Goal: Task Accomplishment & Management: Manage account settings

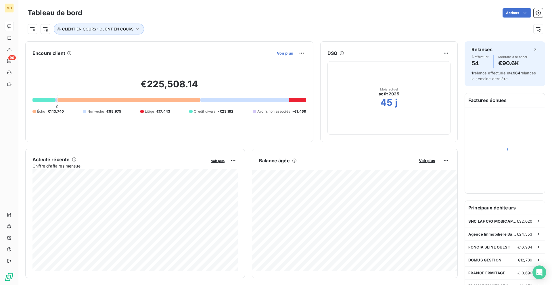
click at [285, 54] on span "Voir plus" at bounding box center [285, 53] width 16 height 5
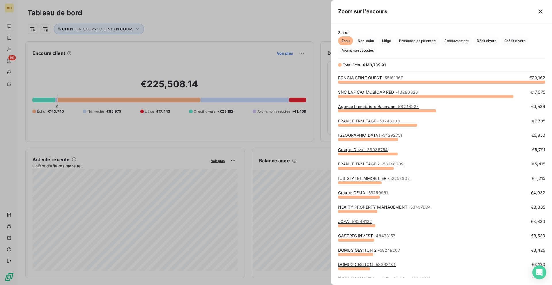
scroll to position [203, 221]
click at [356, 75] on link "FONCIA SEINE OUEST - 55161869" at bounding box center [370, 77] width 65 height 5
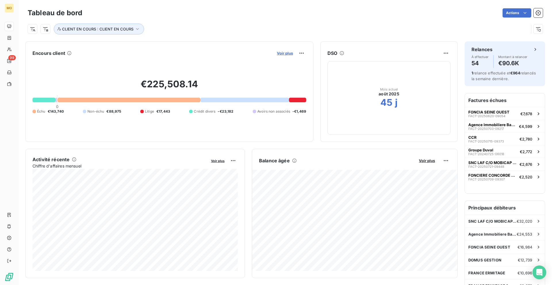
click at [284, 53] on span "Voir plus" at bounding box center [285, 53] width 16 height 5
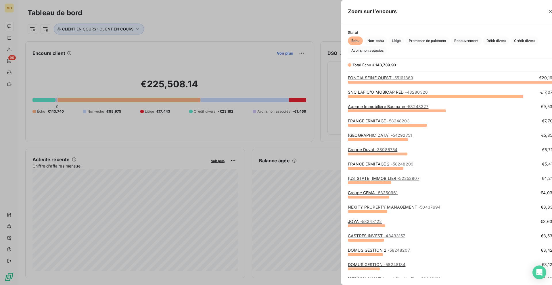
scroll to position [285, 221]
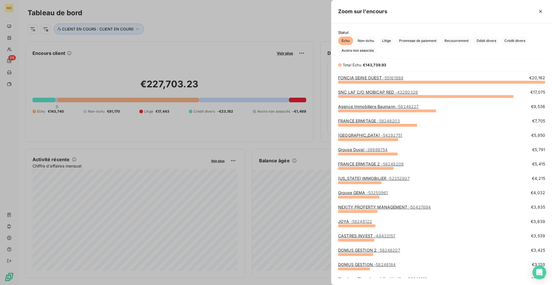
scroll to position [285, 221]
click at [221, 56] on div at bounding box center [276, 142] width 552 height 285
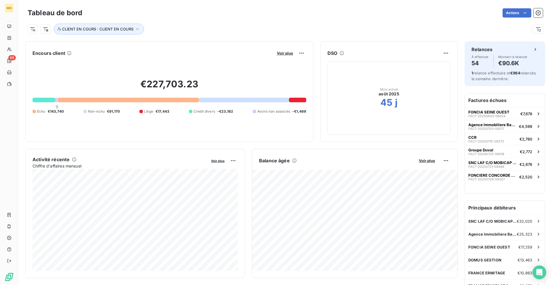
click at [285, 57] on div "Voir plus" at bounding box center [290, 53] width 31 height 9
click at [285, 55] on span "Voir plus" at bounding box center [285, 53] width 16 height 5
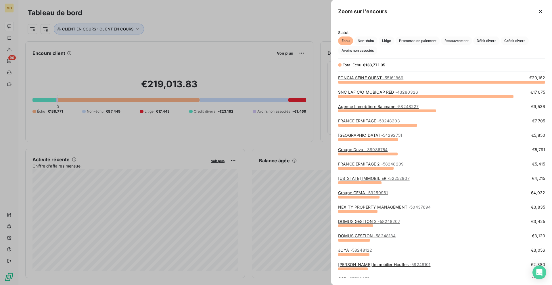
scroll to position [285, 221]
click at [209, 62] on div at bounding box center [276, 142] width 552 height 285
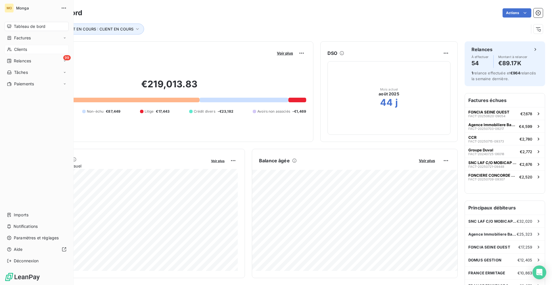
click at [16, 49] on span "Clients" at bounding box center [20, 50] width 13 height 6
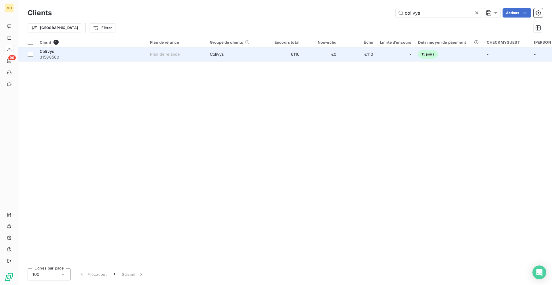
type input "colivys"
click at [113, 58] on span "31588560" at bounding box center [92, 57] width 104 height 6
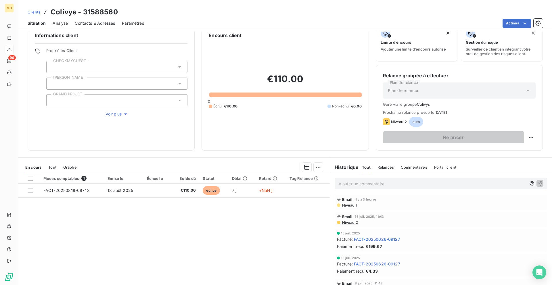
scroll to position [11, 0]
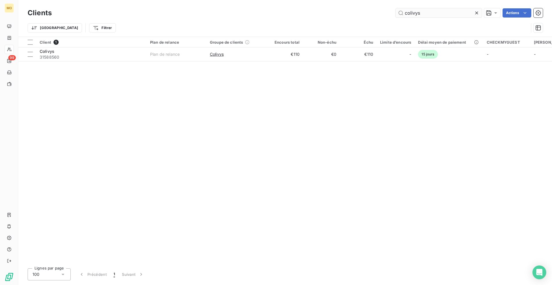
click at [412, 14] on input "colivys" at bounding box center [439, 12] width 86 height 9
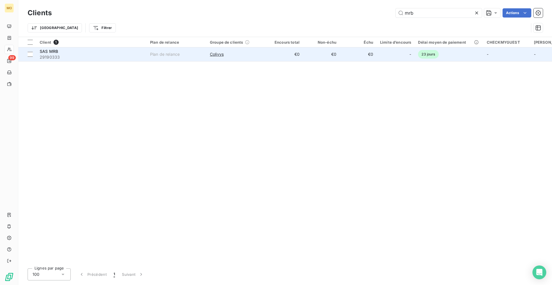
type input "mrb"
click at [107, 54] on span "29190333" at bounding box center [92, 57] width 104 height 6
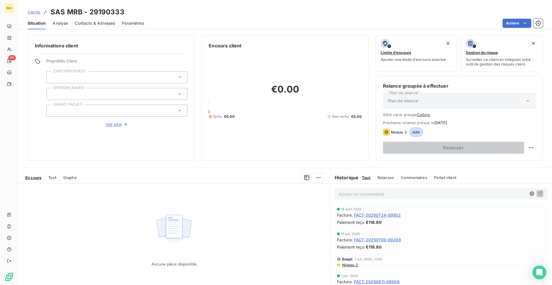
scroll to position [24, 0]
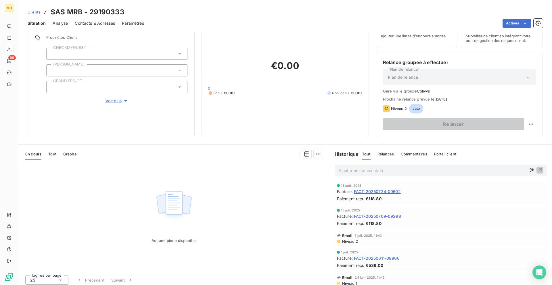
click at [370, 191] on span "FACT-20250724-09502" at bounding box center [377, 192] width 47 height 6
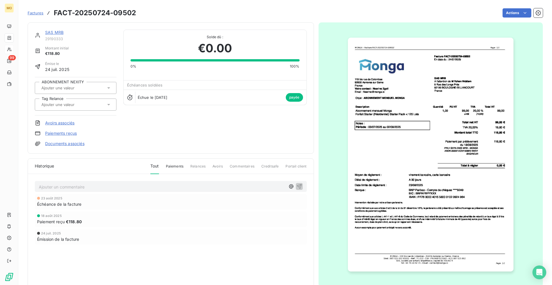
click at [397, 156] on img "button" at bounding box center [431, 155] width 166 height 234
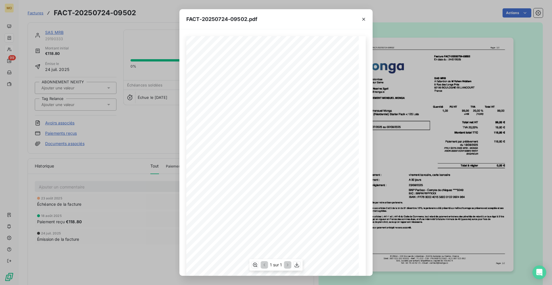
click at [308, 56] on span "Facture FACT-20250724-09502" at bounding box center [299, 55] width 38 height 3
click at [318, 56] on div "119 bis rue de Colombes 92600 Asnieres sur Seine France Votre contact : Nesrine…" at bounding box center [275, 158] width 179 height 244
copy div "119 bis rue de Colombes 92600 Asnieres sur Seine France Votre contact : Nesrine…"
click at [299, 266] on icon "button" at bounding box center [297, 265] width 6 height 6
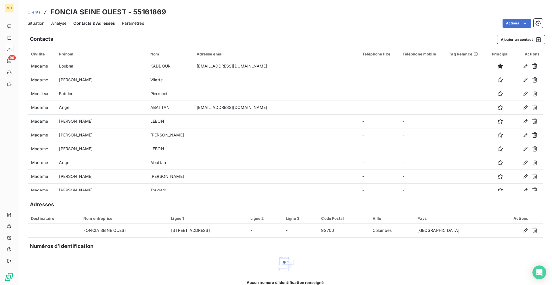
scroll to position [119, 0]
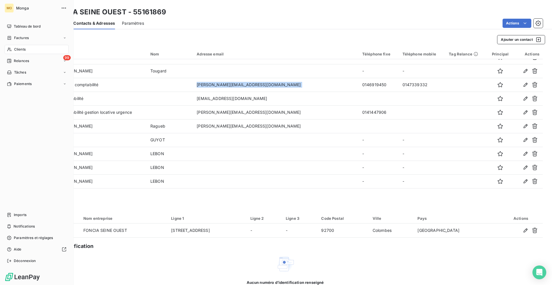
click at [23, 48] on span "Clients" at bounding box center [20, 49] width 12 height 5
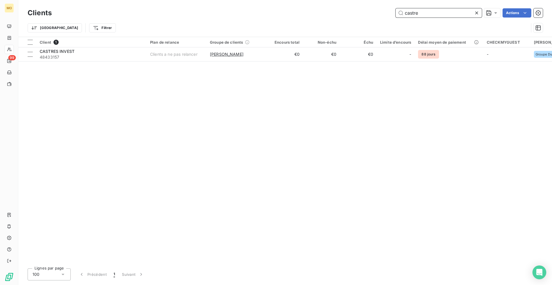
click at [410, 11] on input "castre" at bounding box center [439, 12] width 86 height 9
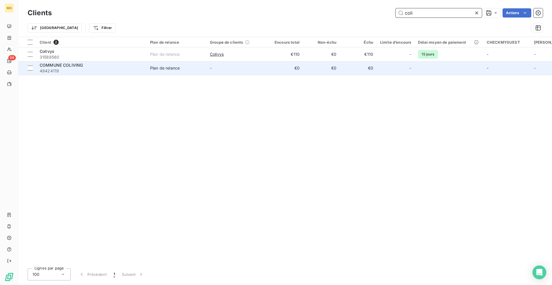
type input "coli"
click at [232, 68] on td "-" at bounding box center [236, 68] width 60 height 14
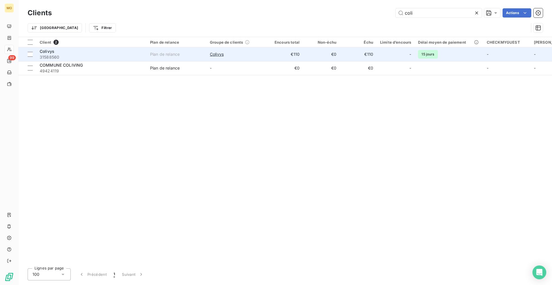
click at [221, 50] on td "Colivys" at bounding box center [236, 54] width 60 height 14
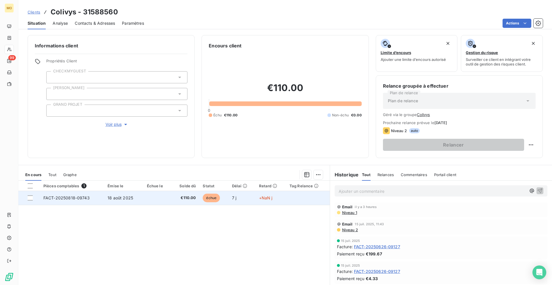
click at [255, 200] on td "7 j" at bounding box center [242, 198] width 27 height 14
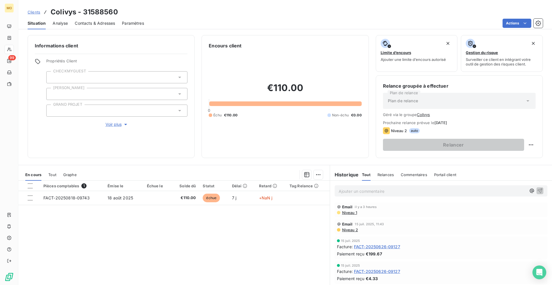
click at [34, 12] on span "Clients" at bounding box center [34, 12] width 13 height 5
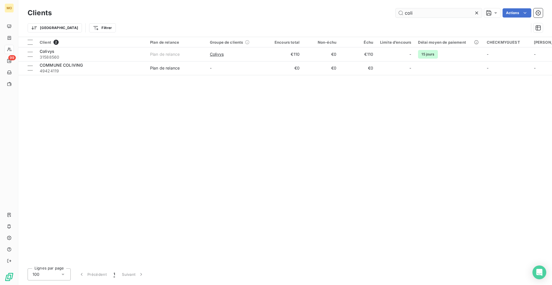
click at [451, 13] on input "coli" at bounding box center [439, 12] width 86 height 9
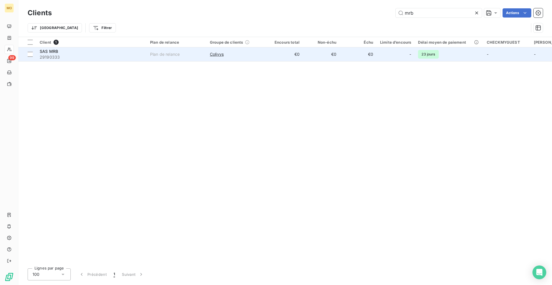
type input "mrb"
click at [127, 55] on span "29190333" at bounding box center [92, 57] width 104 height 6
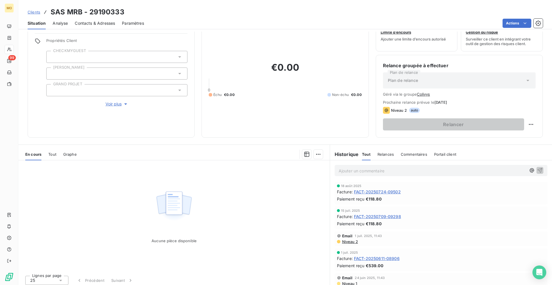
scroll to position [24, 0]
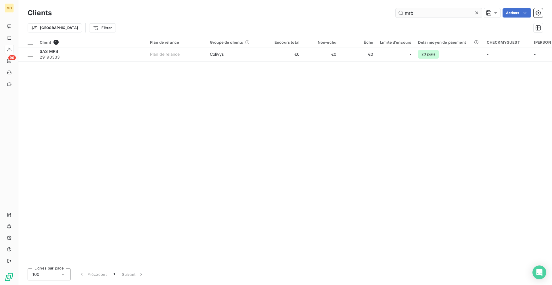
click at [447, 9] on input "mrb" at bounding box center [439, 12] width 86 height 9
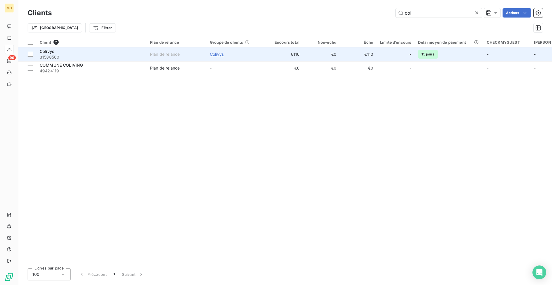
type input "coli"
click at [224, 54] on span "Colivys" at bounding box center [217, 54] width 14 height 6
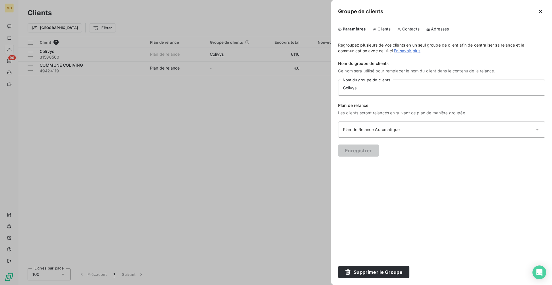
click at [261, 54] on div at bounding box center [276, 142] width 552 height 285
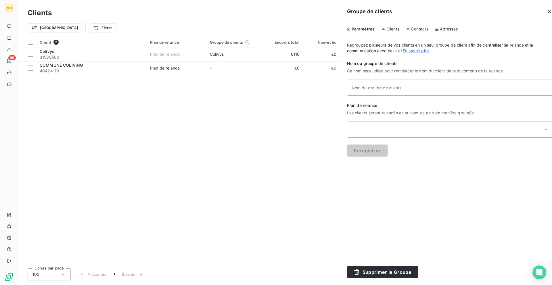
click at [261, 54] on div at bounding box center [276, 142] width 552 height 285
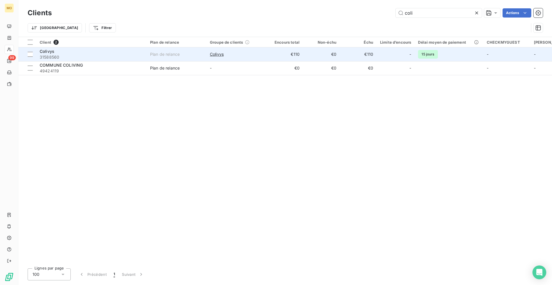
click at [249, 54] on div "Colivys" at bounding box center [236, 54] width 53 height 6
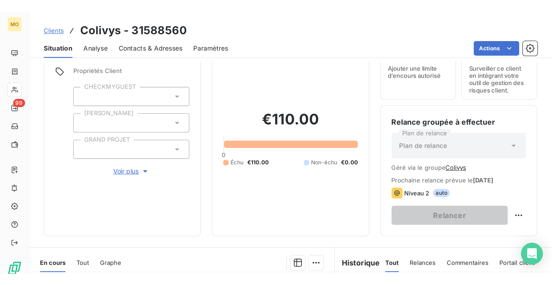
scroll to position [24, 0]
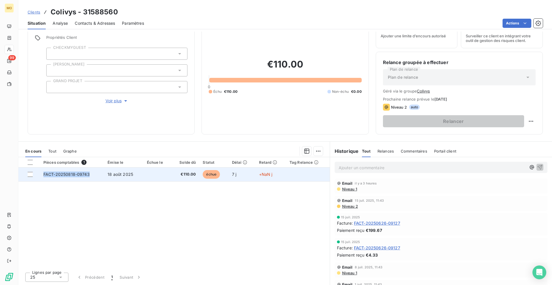
copy span "FACT-20250818-09743"
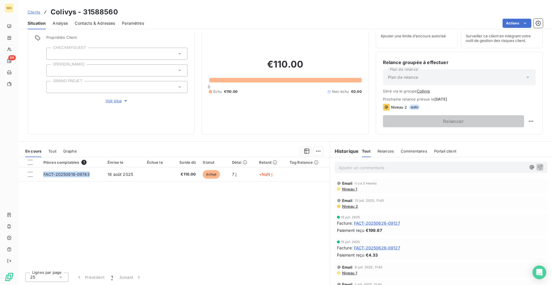
drag, startPoint x: 94, startPoint y: 179, endPoint x: 79, endPoint y: 214, distance: 38.5
click at [77, 215] on div "Pièces comptables 1 Émise le Échue le Solde dû Statut Délai Retard Tag Relance …" at bounding box center [173, 212] width 311 height 111
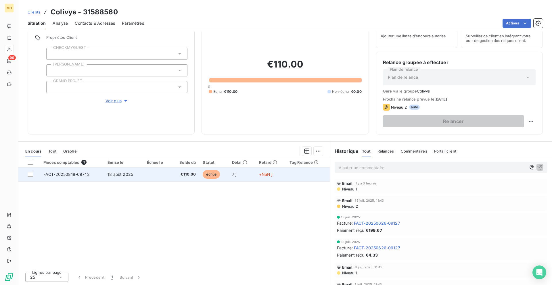
click at [256, 177] on td "+NaN j" at bounding box center [271, 175] width 30 height 14
